Goal: Task Accomplishment & Management: Complete application form

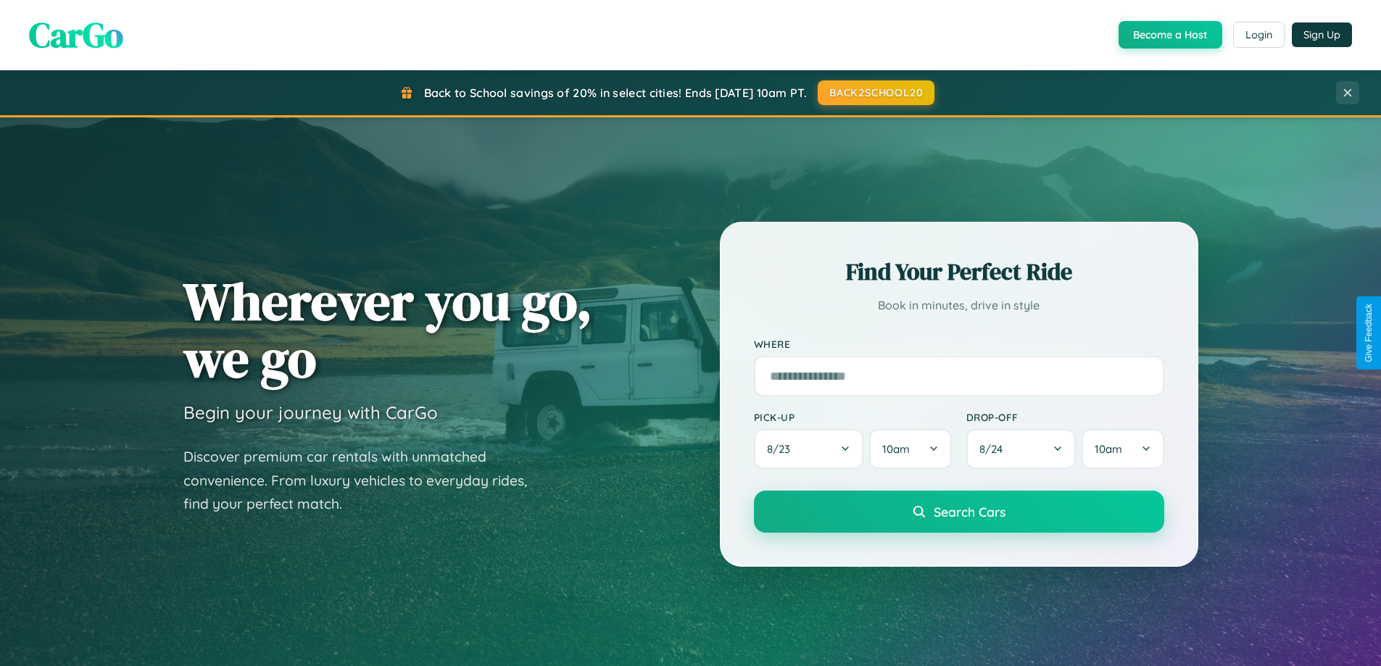
scroll to position [2790, 0]
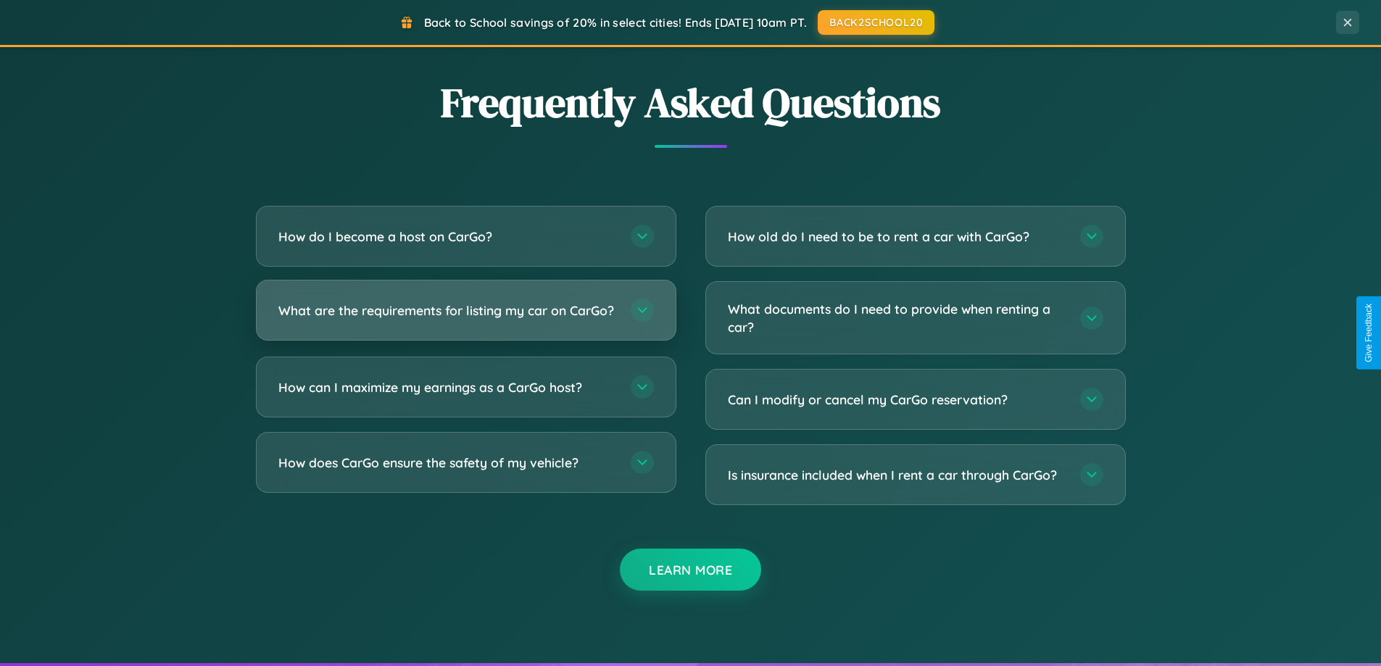
click at [465, 317] on h3 "What are the requirements for listing my car on CarGo?" at bounding box center [447, 311] width 338 height 18
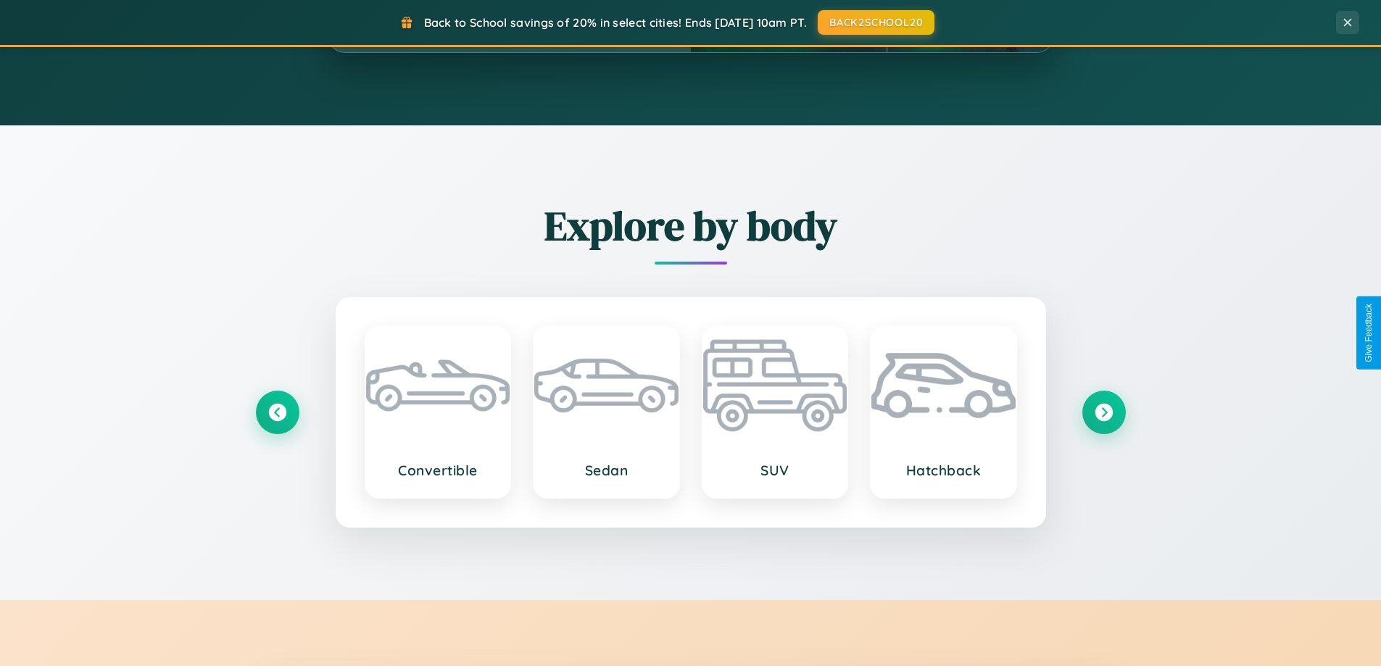
scroll to position [625, 0]
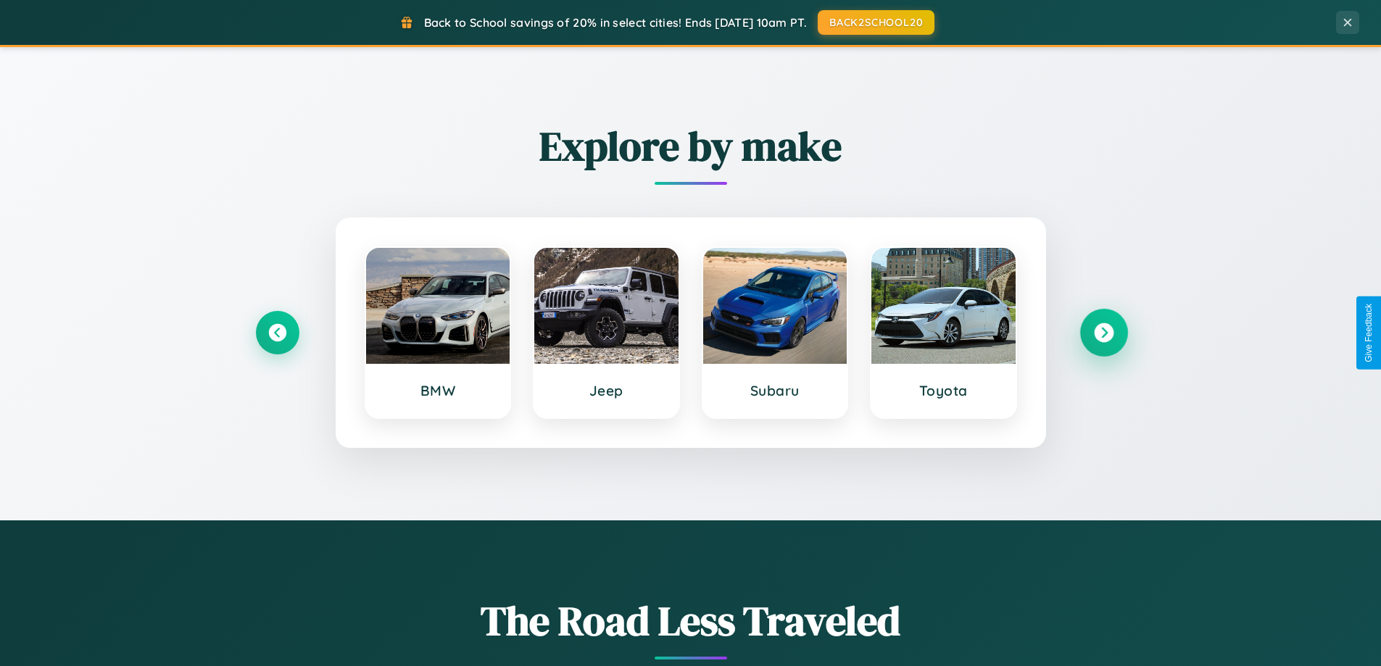
click at [1103, 333] on icon at bounding box center [1104, 333] width 20 height 20
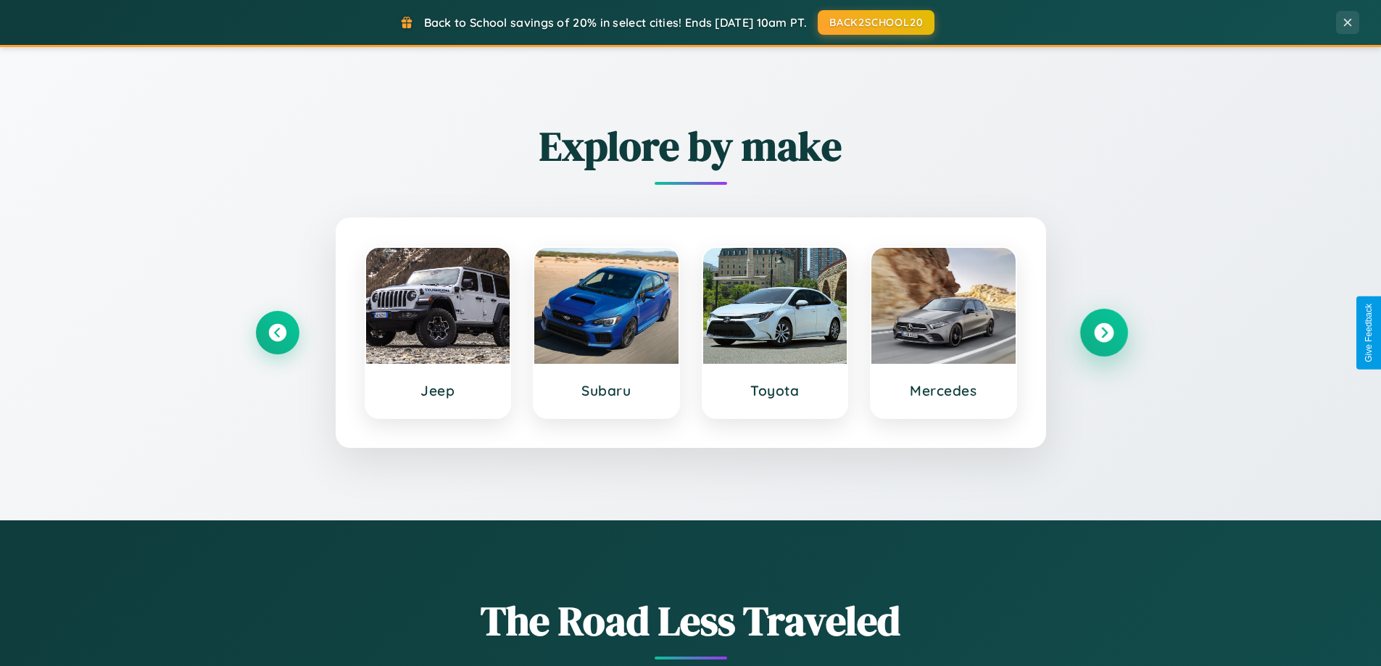
click at [1103, 333] on icon at bounding box center [1104, 333] width 20 height 20
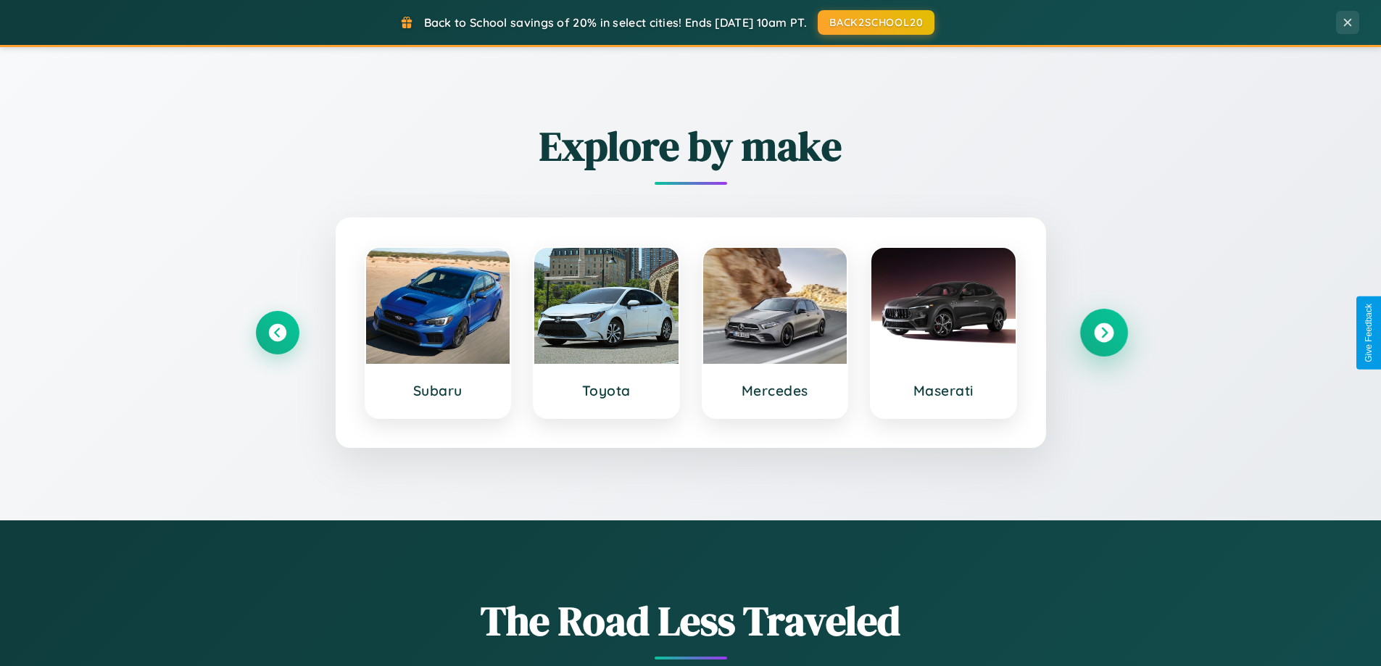
click at [1103, 333] on icon at bounding box center [1104, 333] width 20 height 20
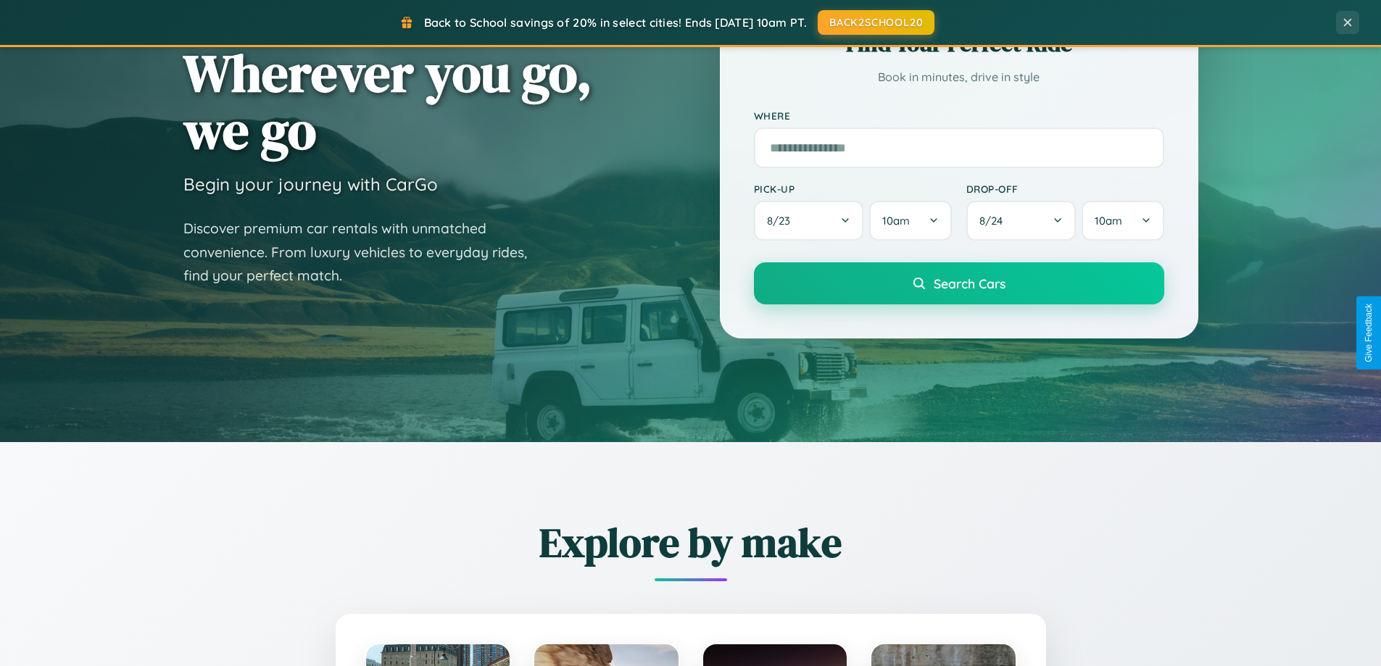
scroll to position [0, 0]
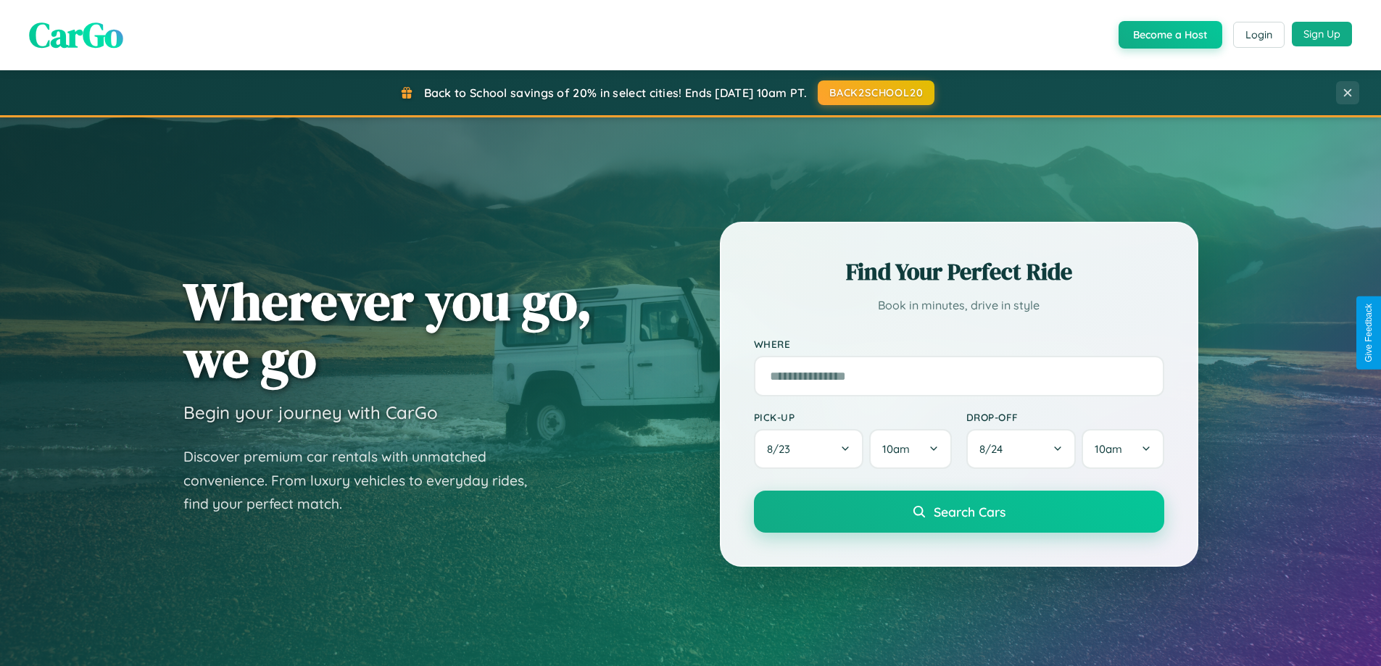
click at [1322, 34] on button "Sign Up" at bounding box center [1322, 34] width 60 height 25
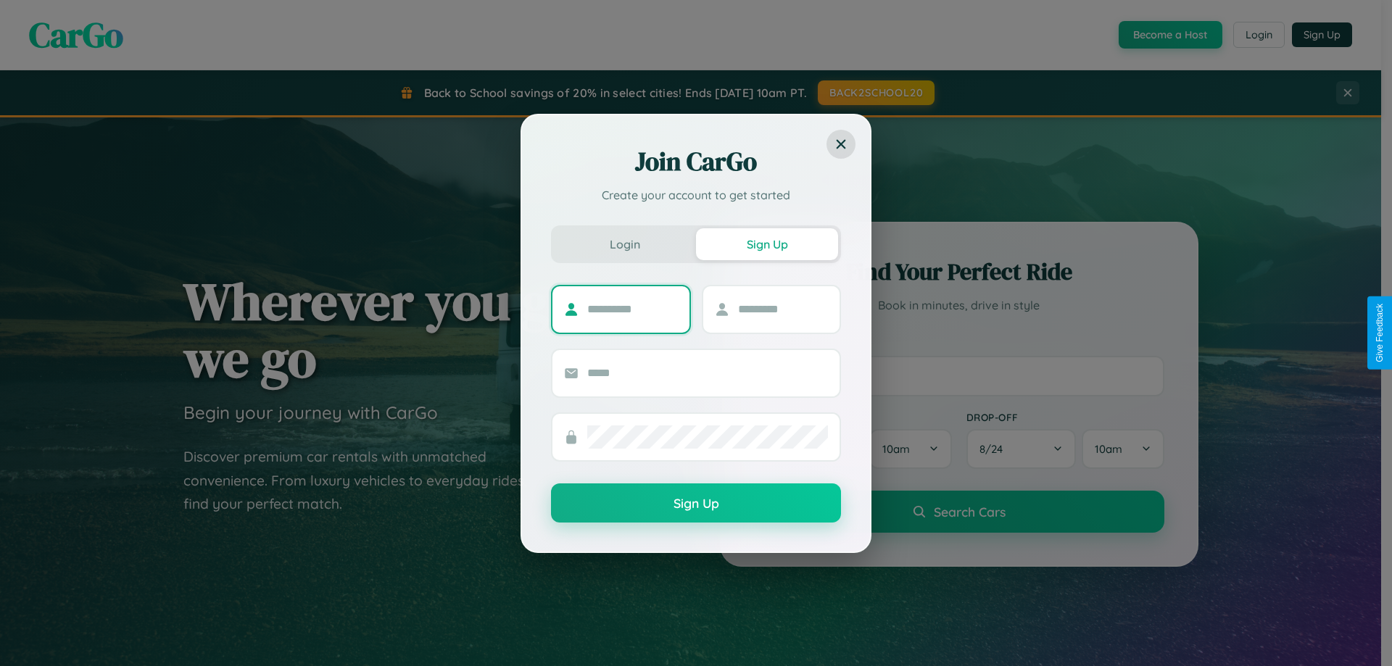
click at [632, 309] on input "text" at bounding box center [632, 309] width 91 height 23
type input "*******"
click at [782, 309] on input "text" at bounding box center [783, 309] width 91 height 23
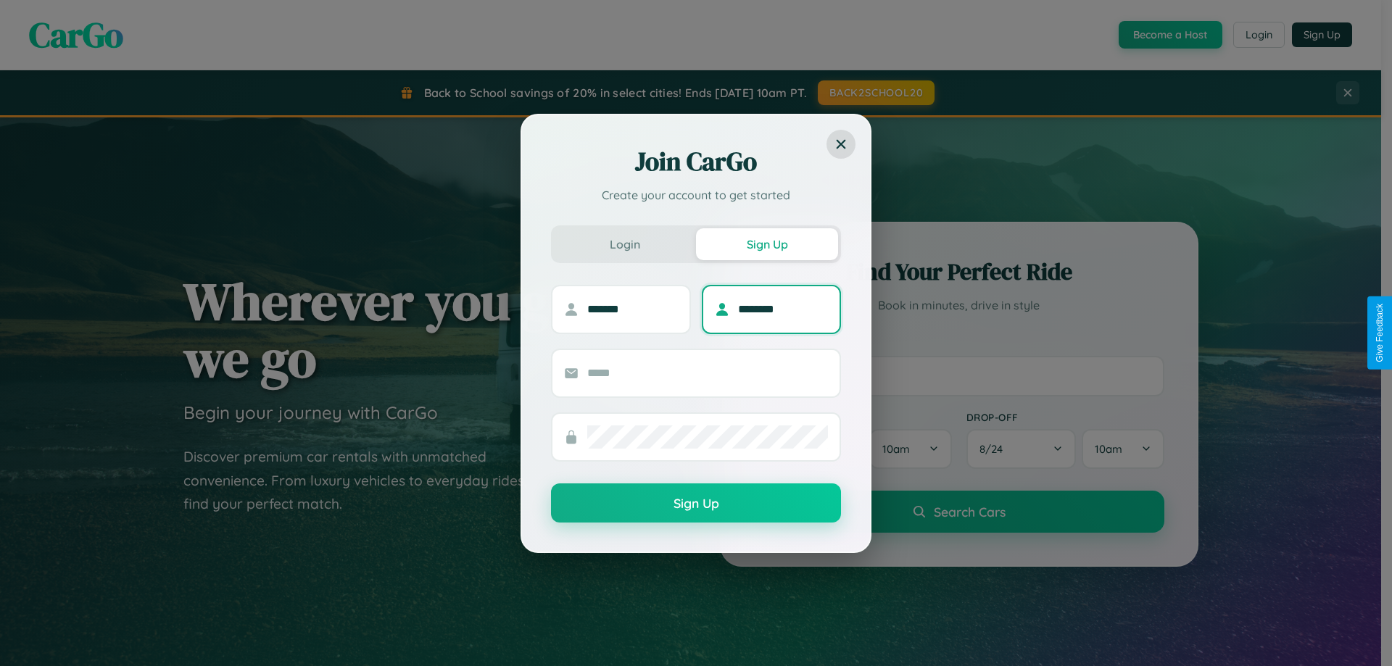
type input "********"
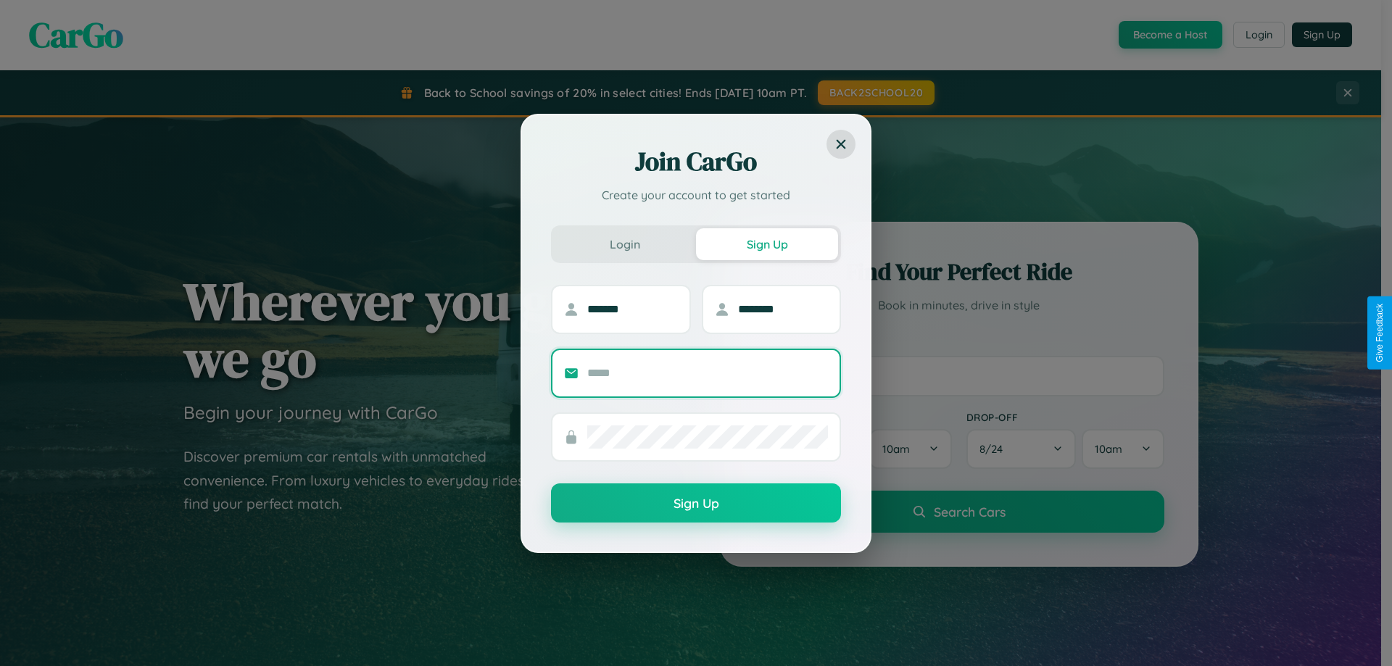
click at [708, 373] on input "text" at bounding box center [707, 373] width 241 height 23
type input "**********"
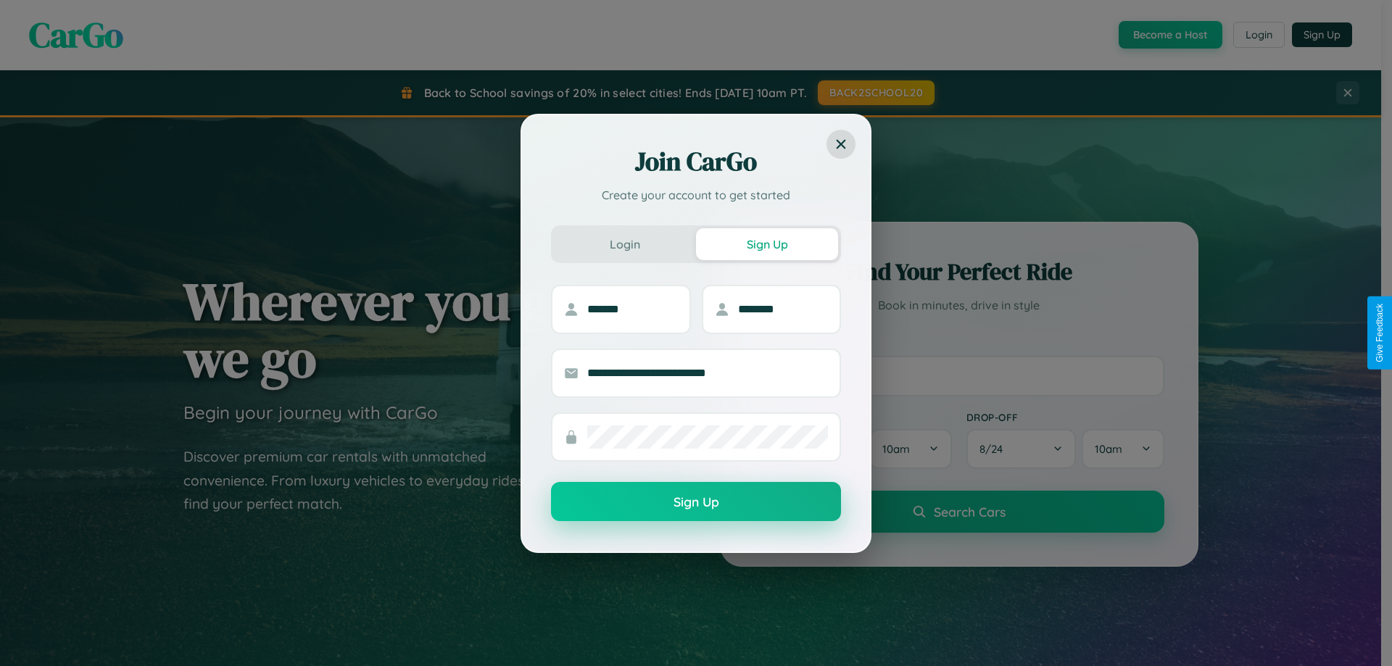
click at [696, 502] on button "Sign Up" at bounding box center [696, 501] width 290 height 39
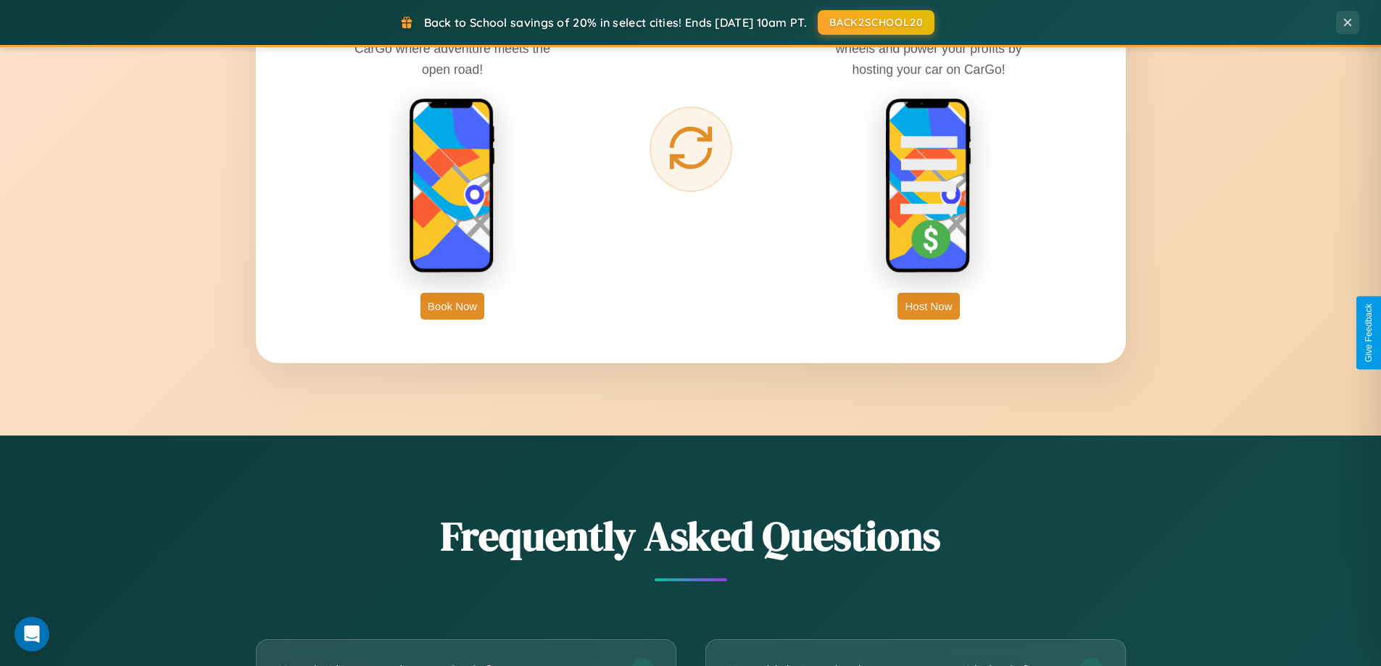
scroll to position [2329, 0]
